Goal: Task Accomplishment & Management: Manage account settings

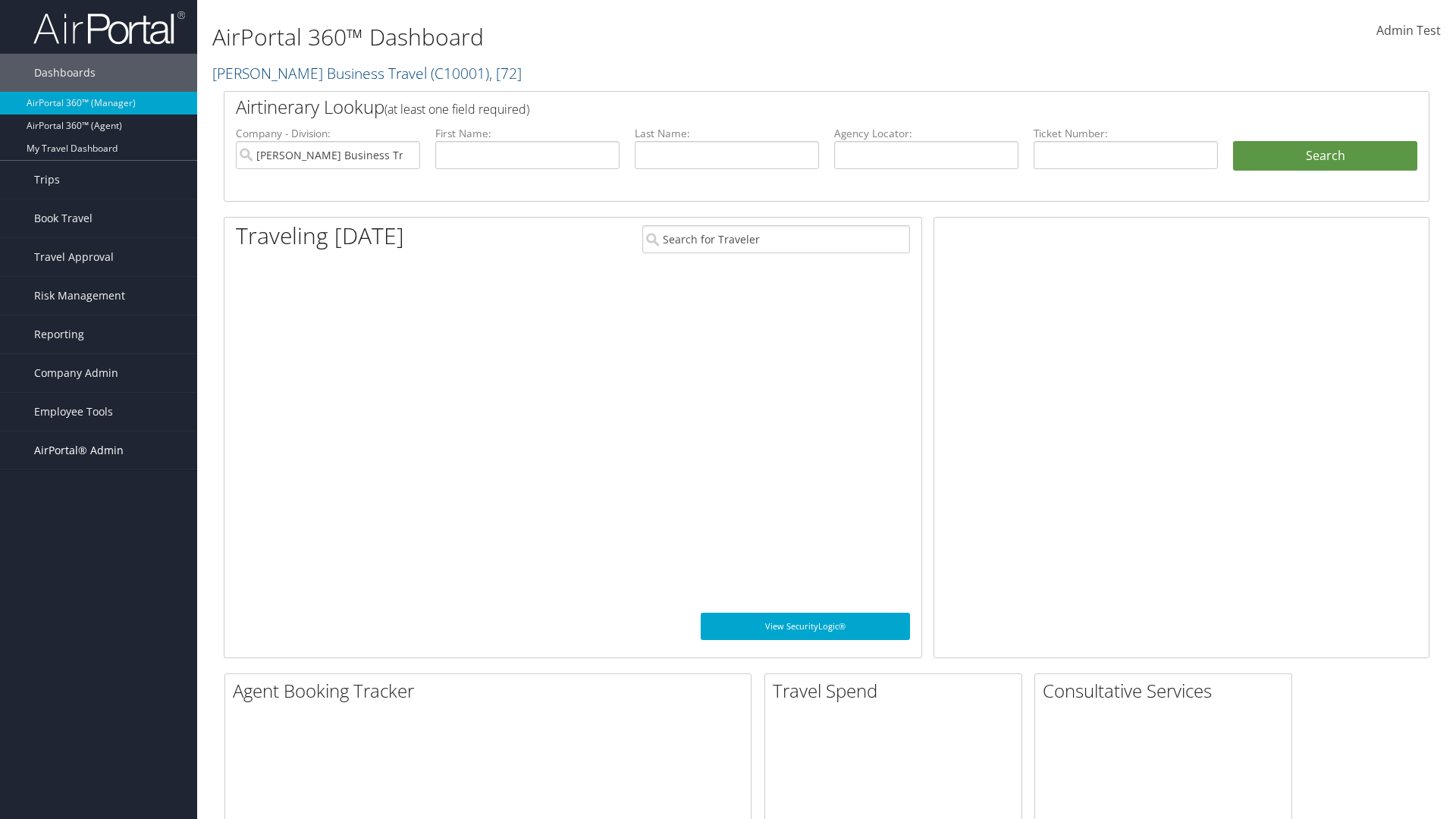
click at [99, 451] on span "AirPortal® Admin" at bounding box center [79, 451] width 90 height 38
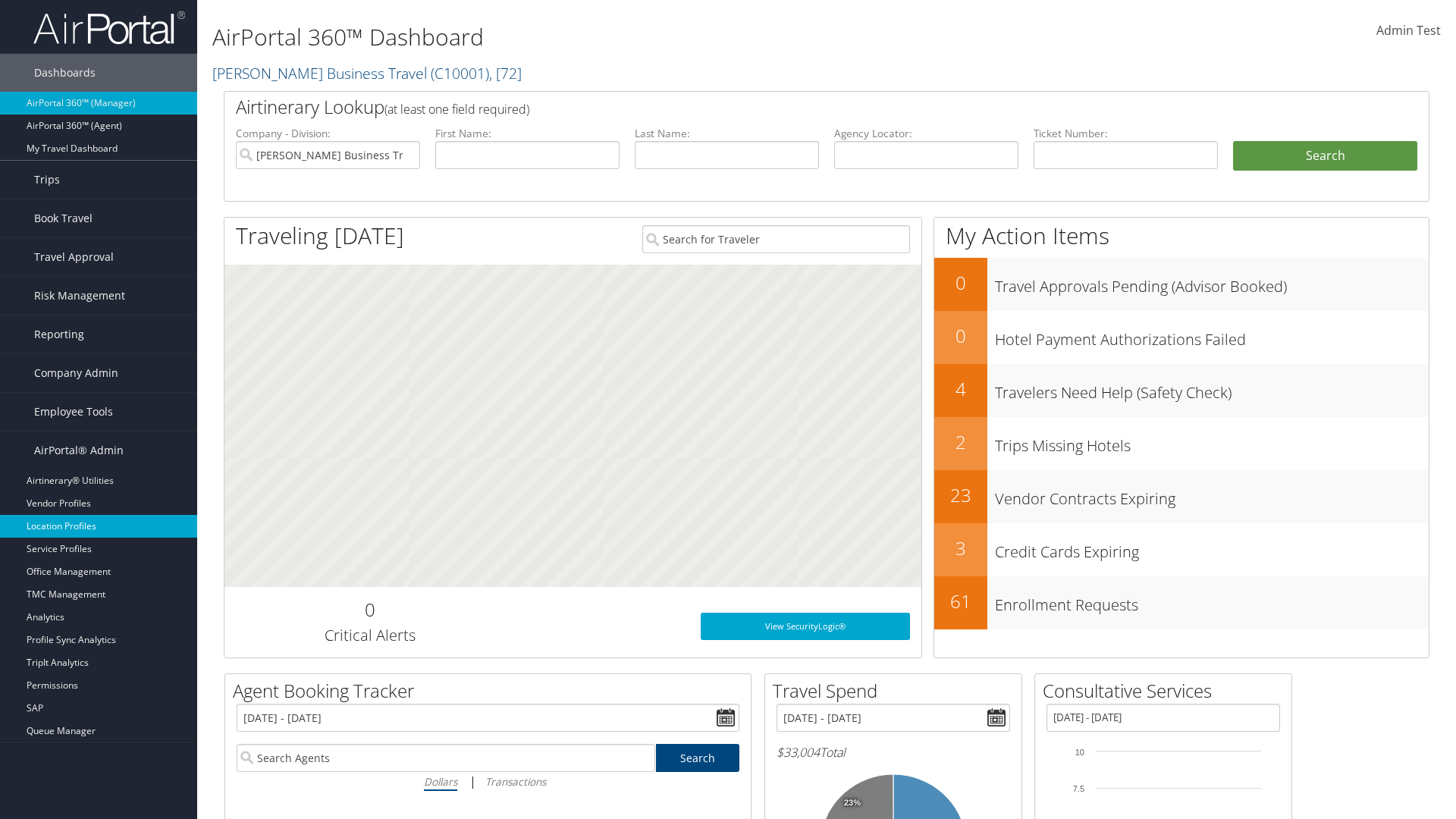
click at [99, 526] on link "Location Profiles" at bounding box center [99, 526] width 197 height 23
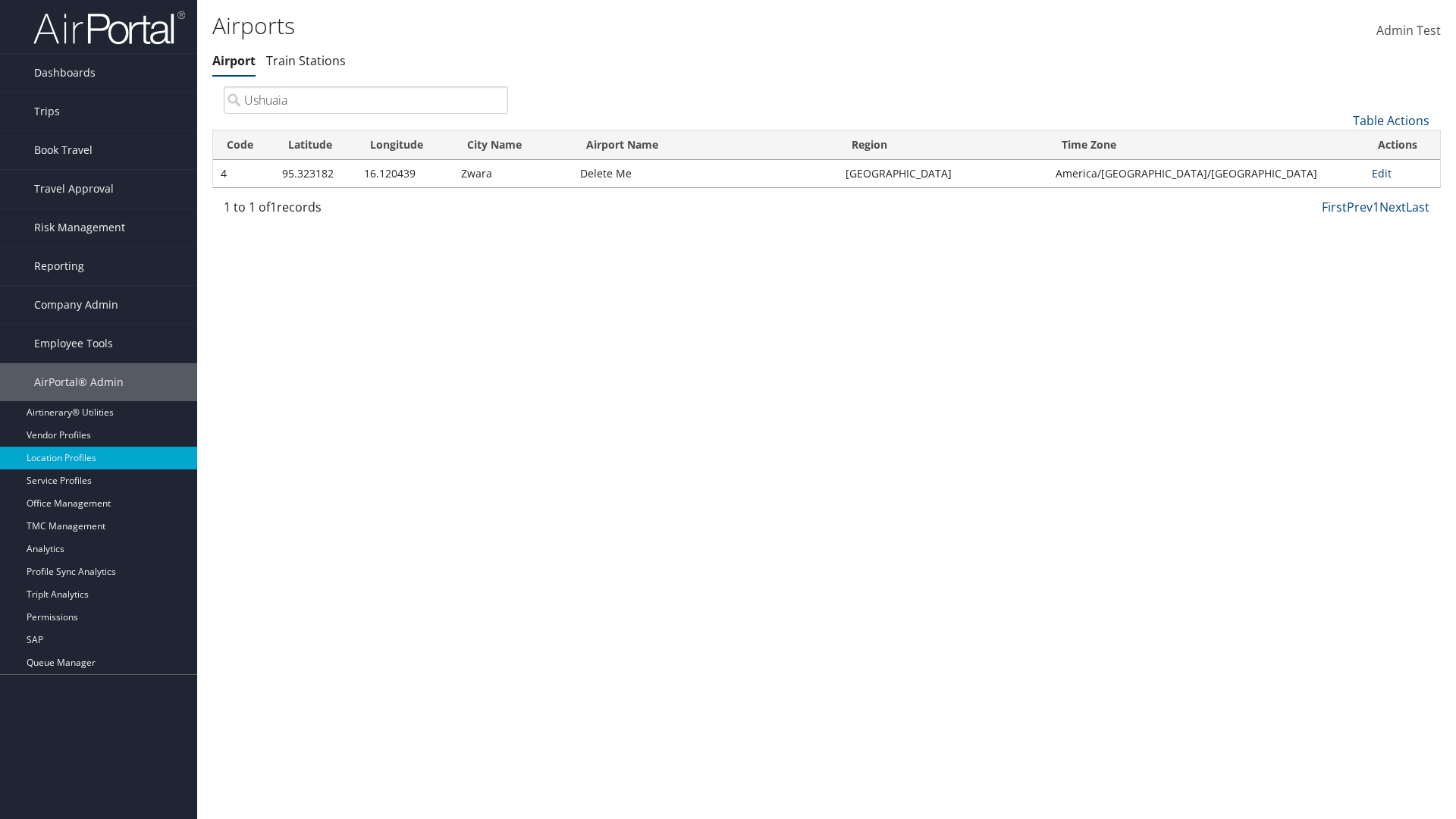
type input "Ushuaia"
click at [1377, 173] on link "Edit" at bounding box center [1381, 174] width 20 height 15
select select "26656"
select select "69"
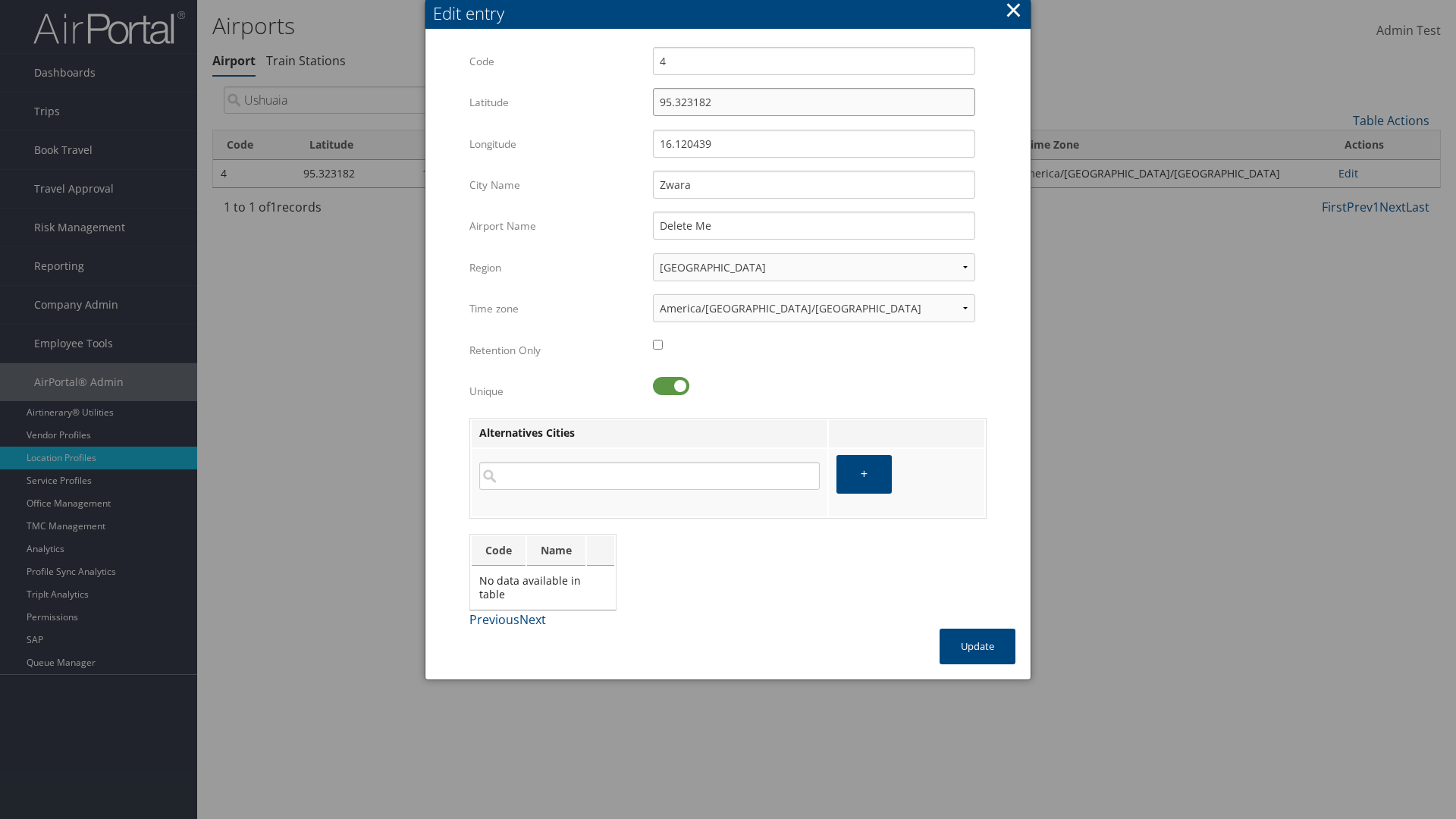
click at [814, 102] on input "95.323182" at bounding box center [814, 102] width 322 height 28
type input "32.953182"
click at [814, 143] on input "16.120439" at bounding box center [814, 144] width 322 height 28
type input "12.016439"
click at [814, 184] on input "Zwara" at bounding box center [814, 185] width 322 height 28
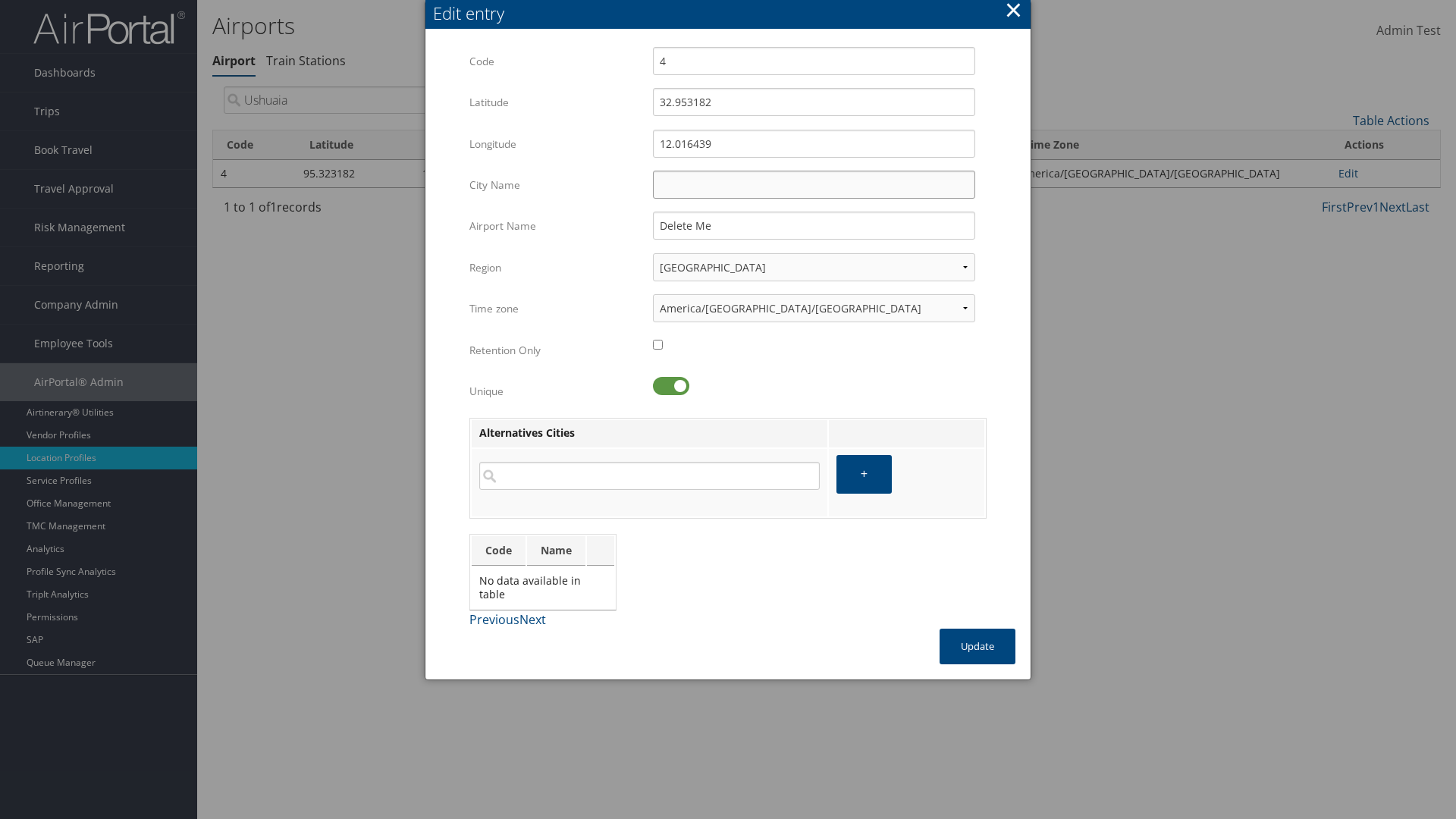
type input "Zwara"
click at [978, 646] on button "Update" at bounding box center [978, 646] width 76 height 35
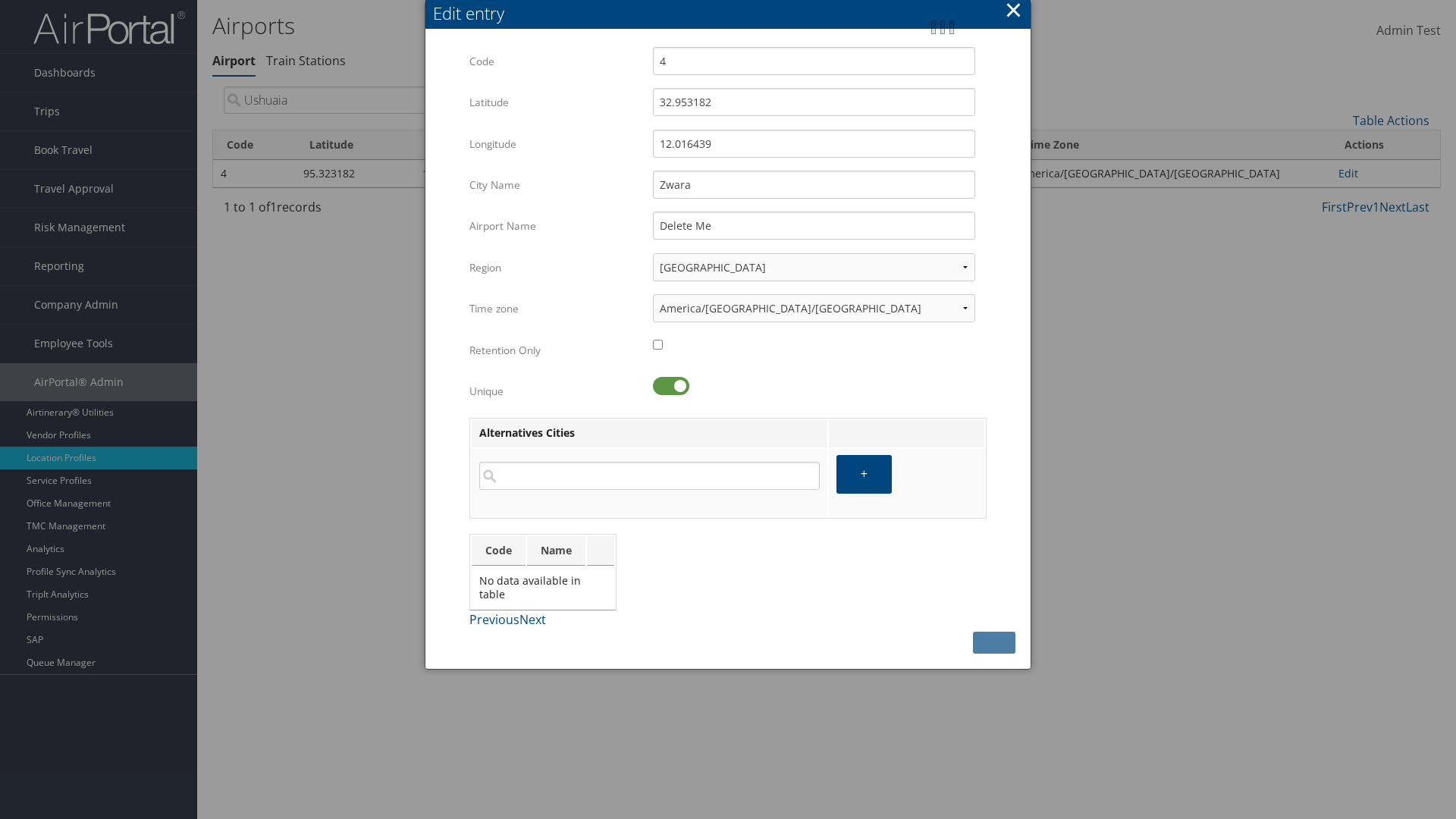
type input "Zwara"
